Goal: Task Accomplishment & Management: Use online tool/utility

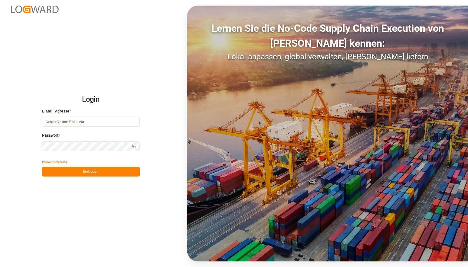
type input "[EMAIL_ADDRESS][DOMAIN_NAME]"
click at [88, 175] on button "Einloggen" at bounding box center [91, 172] width 98 height 10
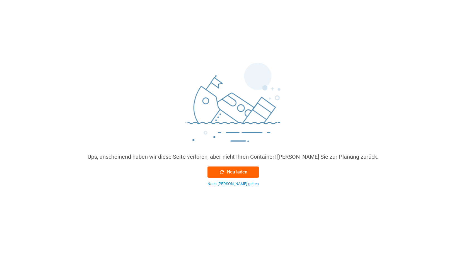
click at [237, 174] on font "Neu laden" at bounding box center [237, 172] width 20 height 5
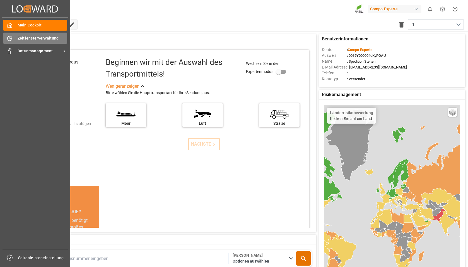
click at [37, 38] on font "Zeitfensterverwaltung" at bounding box center [38, 38] width 41 height 4
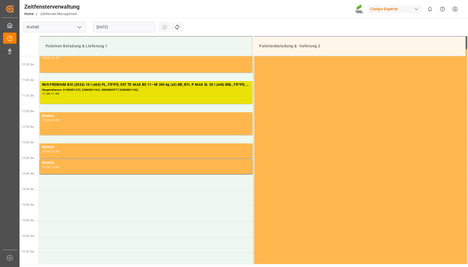
scroll to position [291, 0]
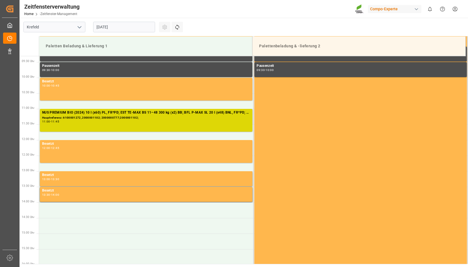
click at [97, 116] on font "Hauptreferenz: 6100001272, 2000001102; 2000000777;2000001102;" at bounding box center [90, 117] width 96 height 3
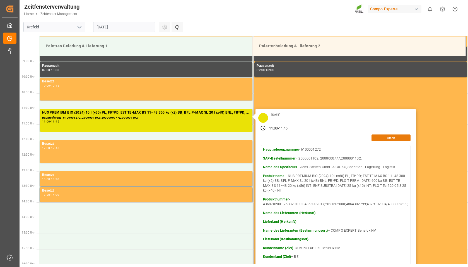
click at [384, 135] on button "Offen" at bounding box center [390, 138] width 39 height 7
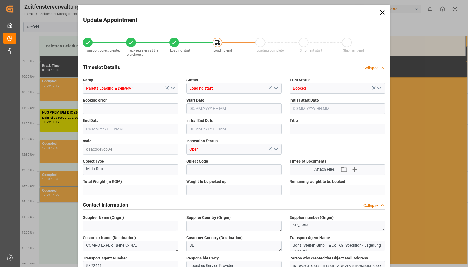
type input "30786.6"
type input "0"
type input "[DATE] 11:00"
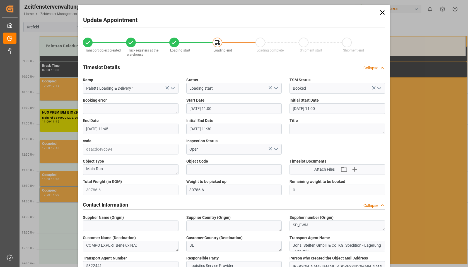
type input "[DATE] 11:00"
type input "[DATE] 11:45"
type input "[DATE] 11:30"
type input "[DATE] 09:49"
type input "[DATE] 12:10"
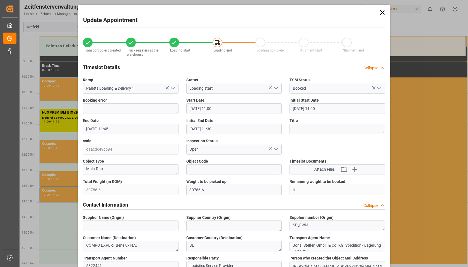
type input "[DATE] 12:10"
type input "[DATE] 09:59"
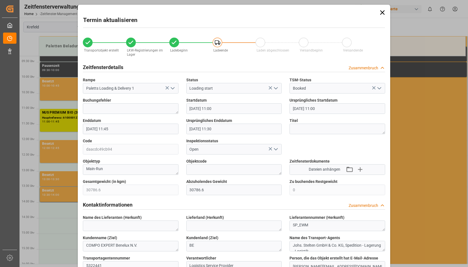
drag, startPoint x: 380, startPoint y: 14, endPoint x: 354, endPoint y: 11, distance: 26.9
click at [380, 14] on icon at bounding box center [382, 13] width 8 height 8
